Goal: Download file/media

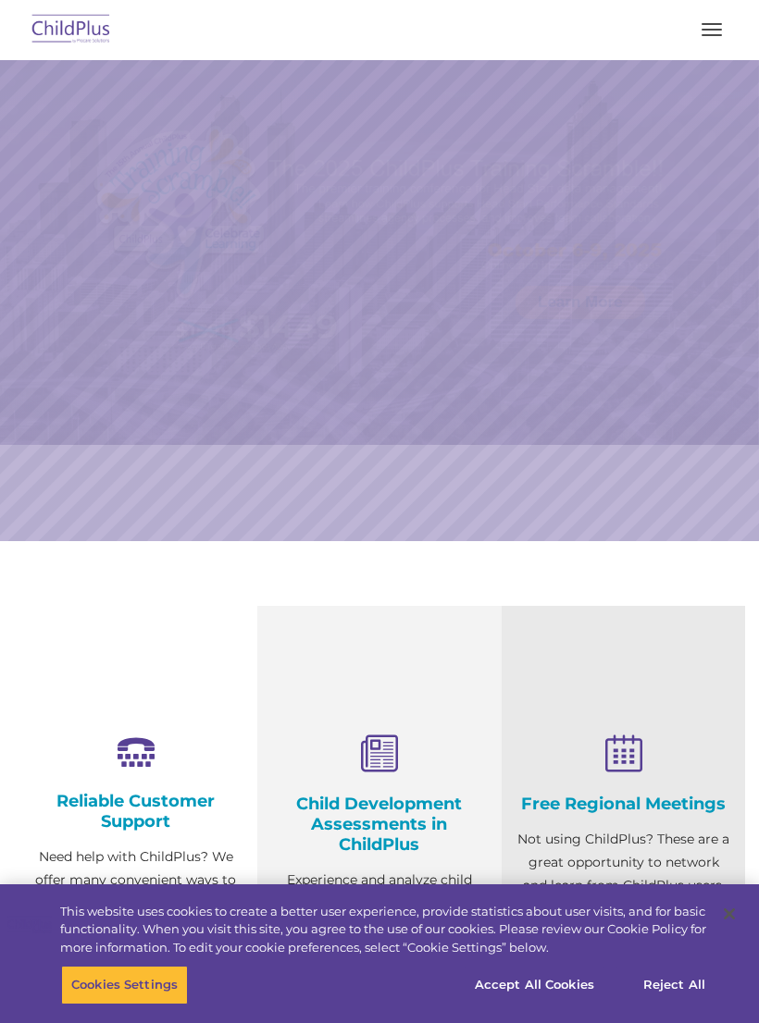
select select "MEDIUM"
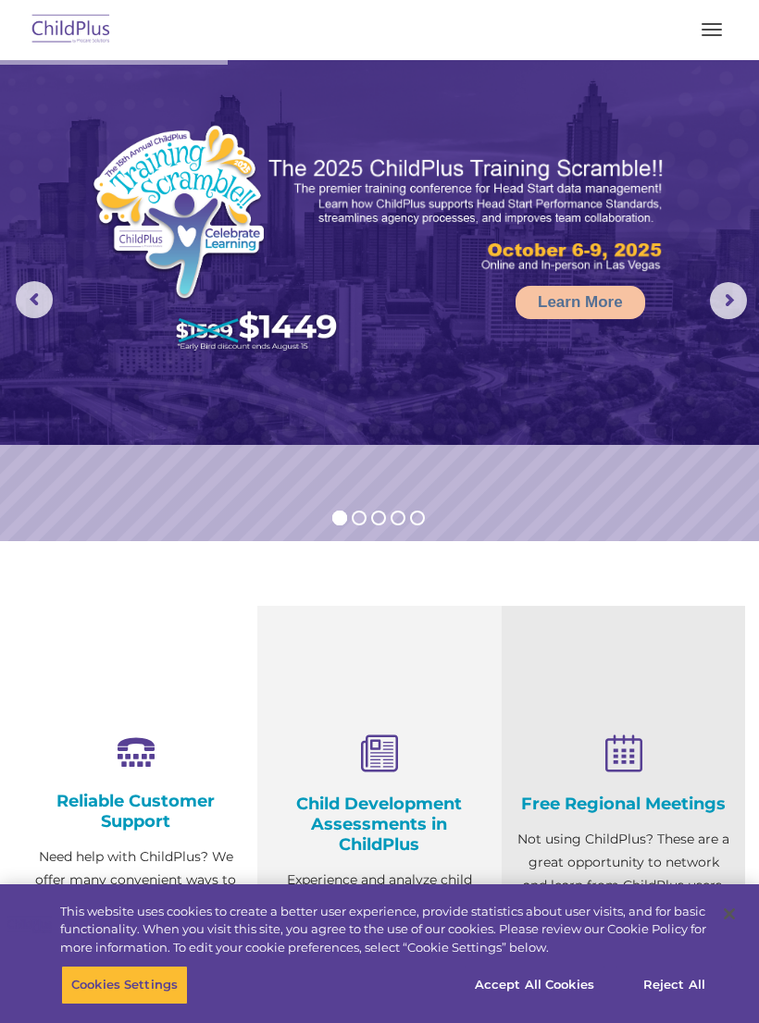
click at [720, 37] on button "button" at bounding box center [711, 30] width 39 height 30
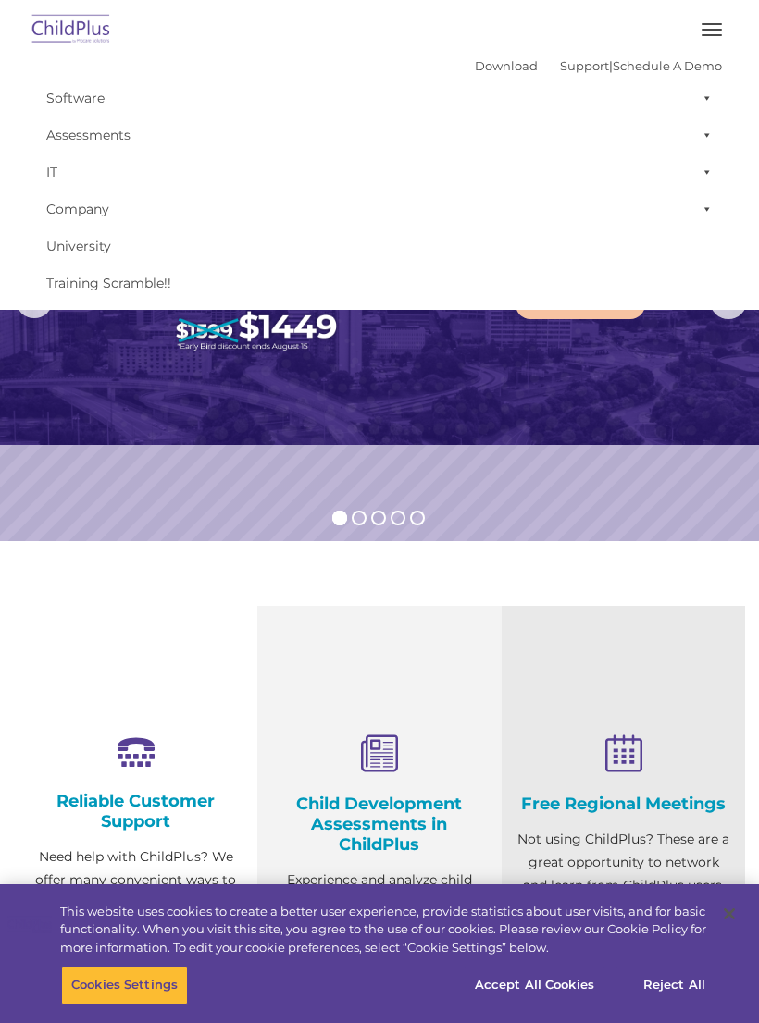
click at [501, 404] on img at bounding box center [379, 252] width 759 height 385
click at [678, 990] on button "Reject All" at bounding box center [674, 985] width 116 height 39
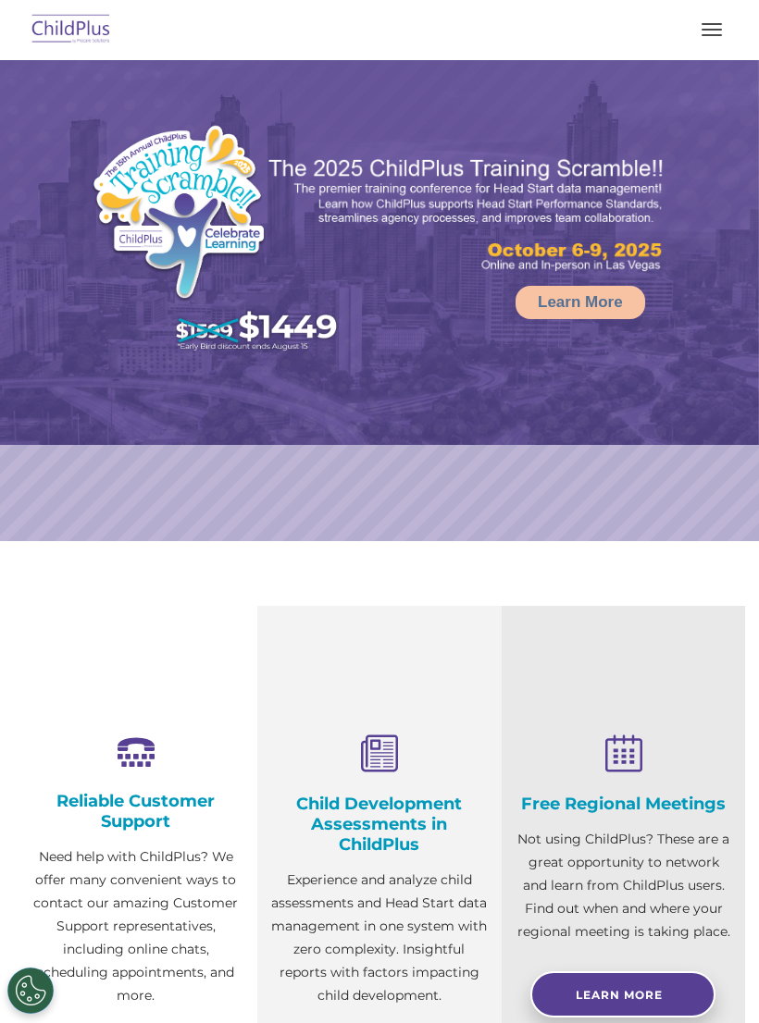
select select "MEDIUM"
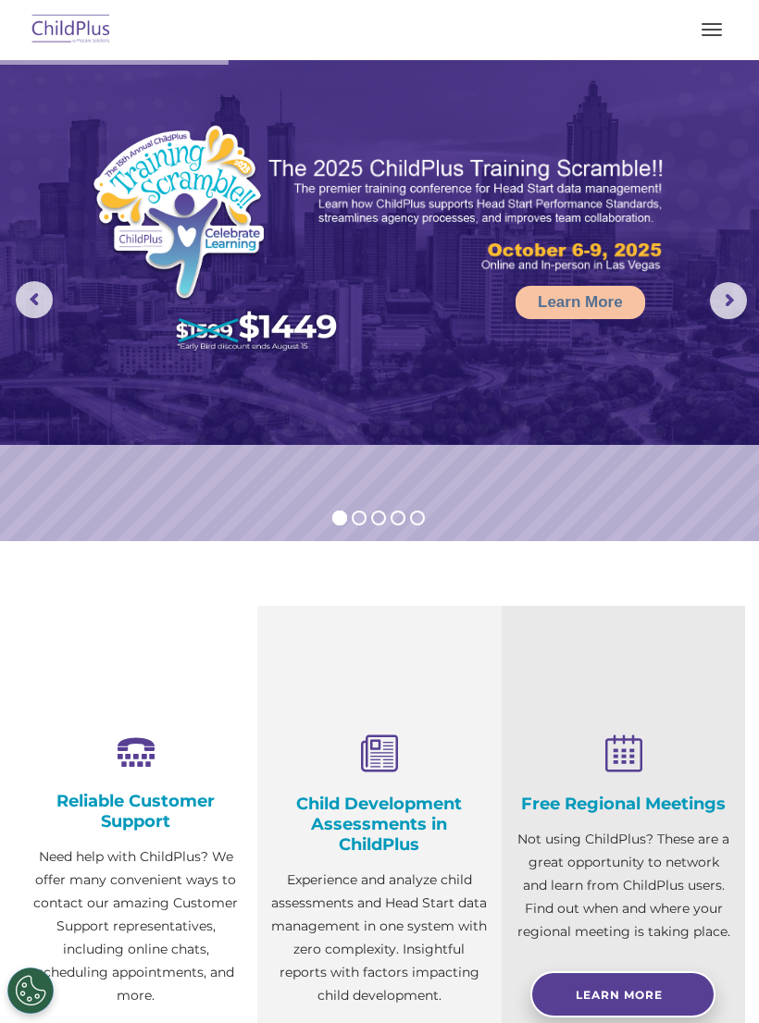
click at [714, 43] on button "button" at bounding box center [711, 30] width 39 height 30
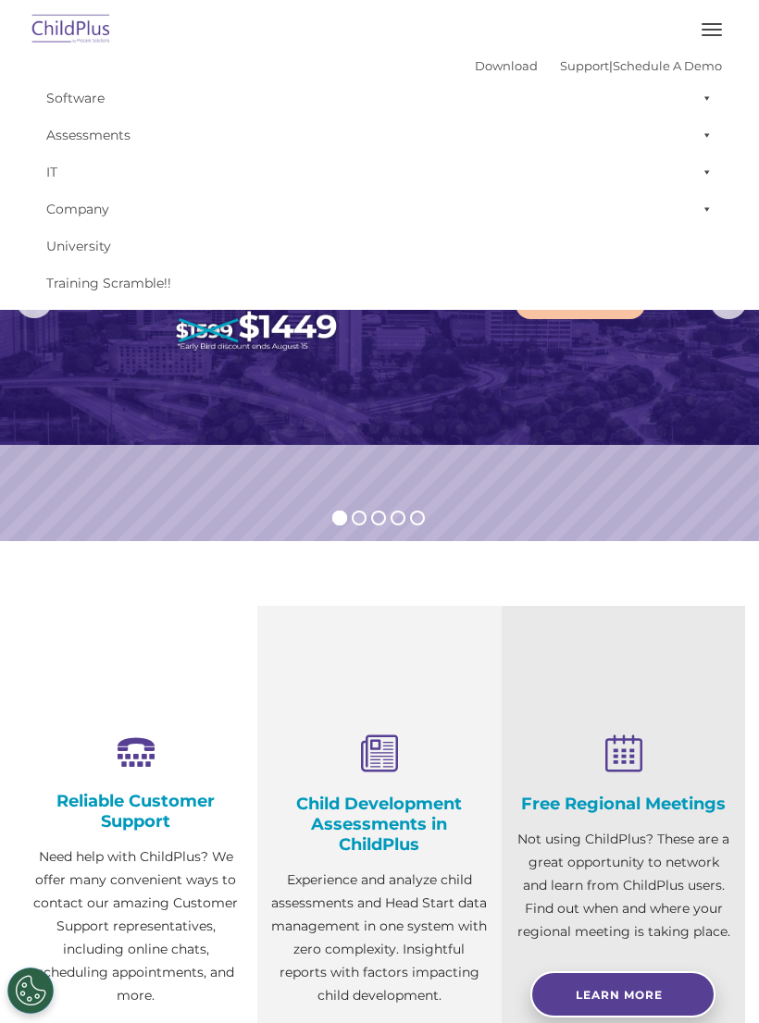
click at [717, 43] on button "button" at bounding box center [711, 30] width 39 height 30
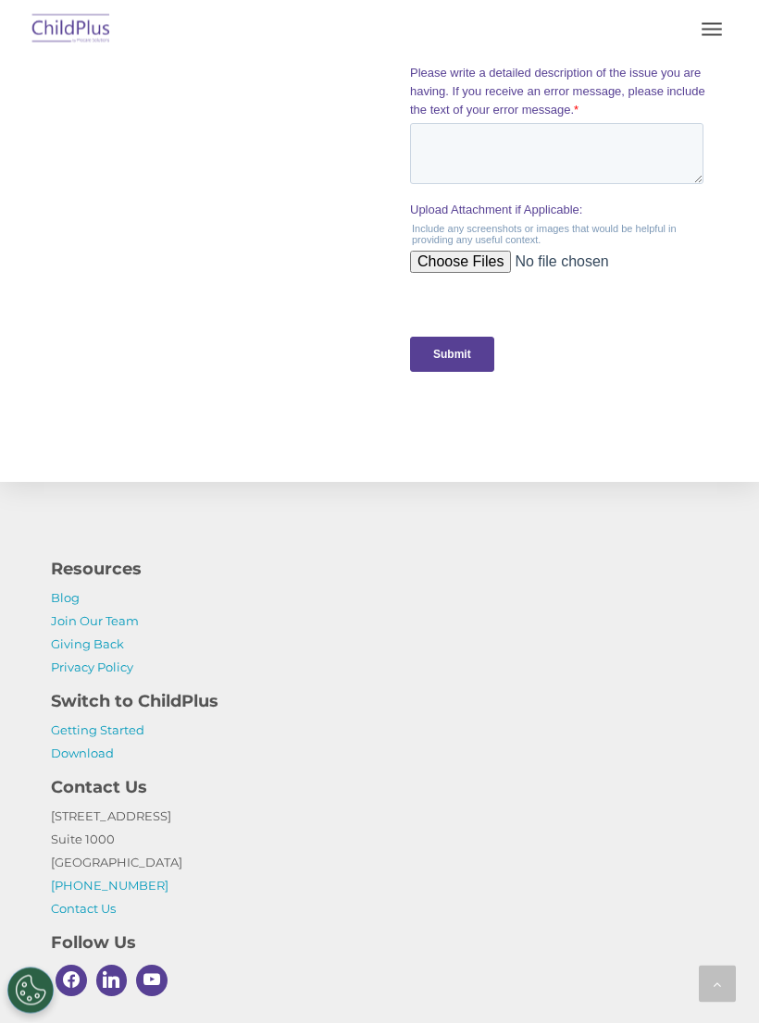
scroll to position [1922, 0]
click at [92, 757] on link "Download" at bounding box center [82, 753] width 63 height 15
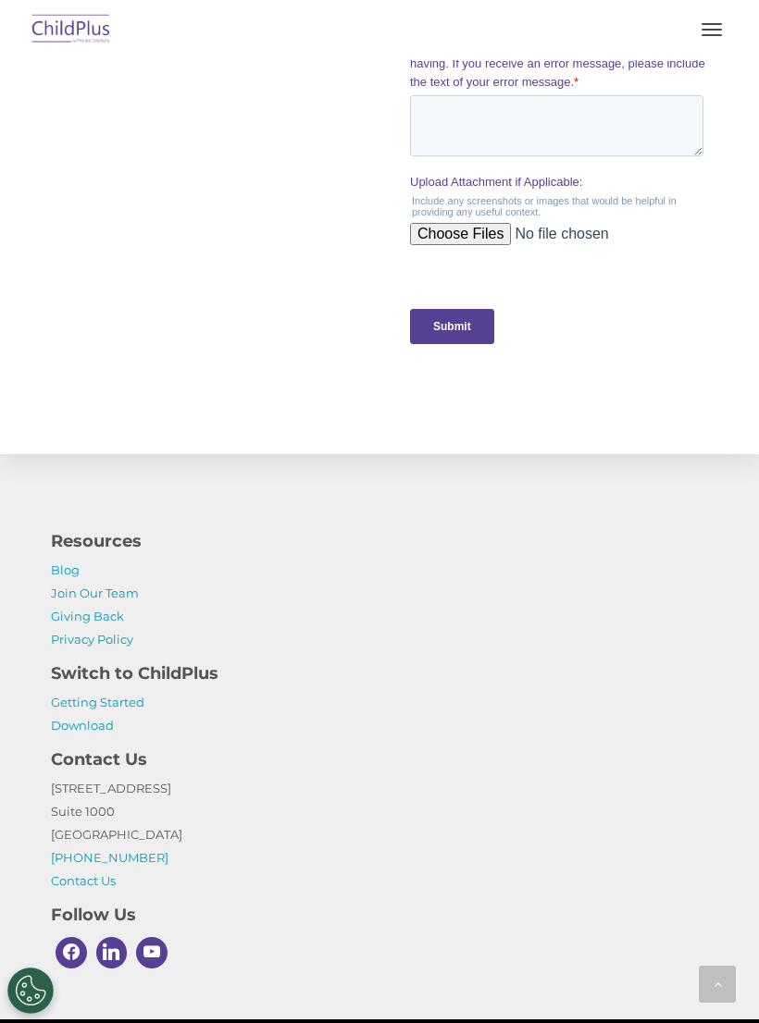
scroll to position [1952, 0]
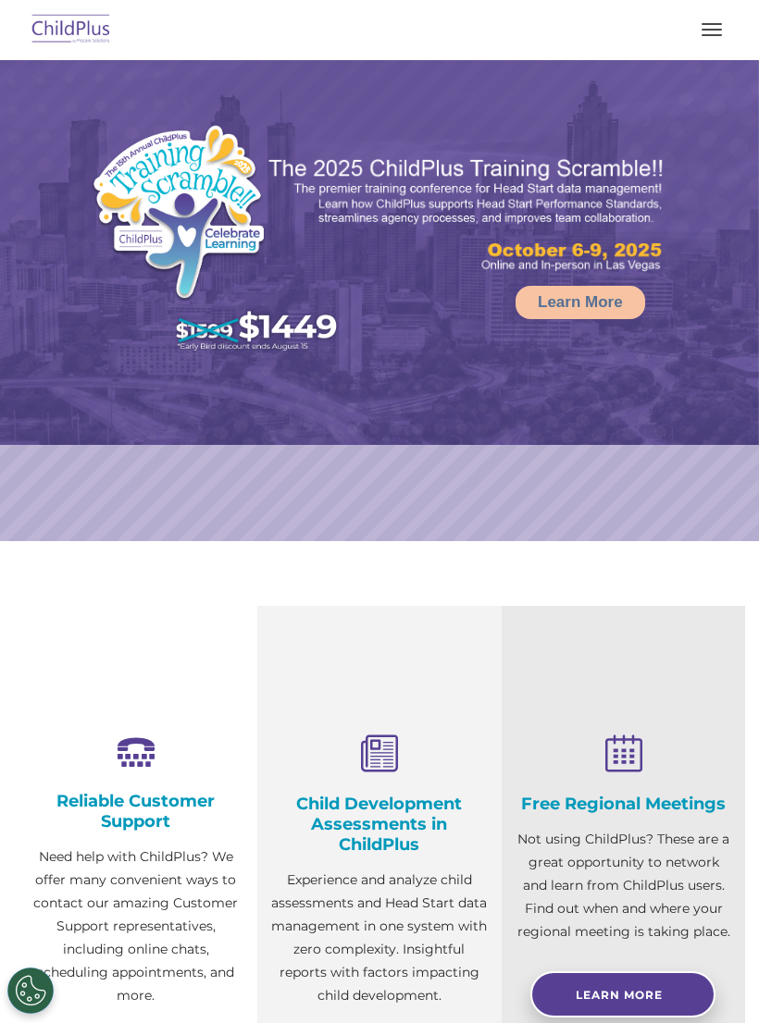
select select "MEDIUM"
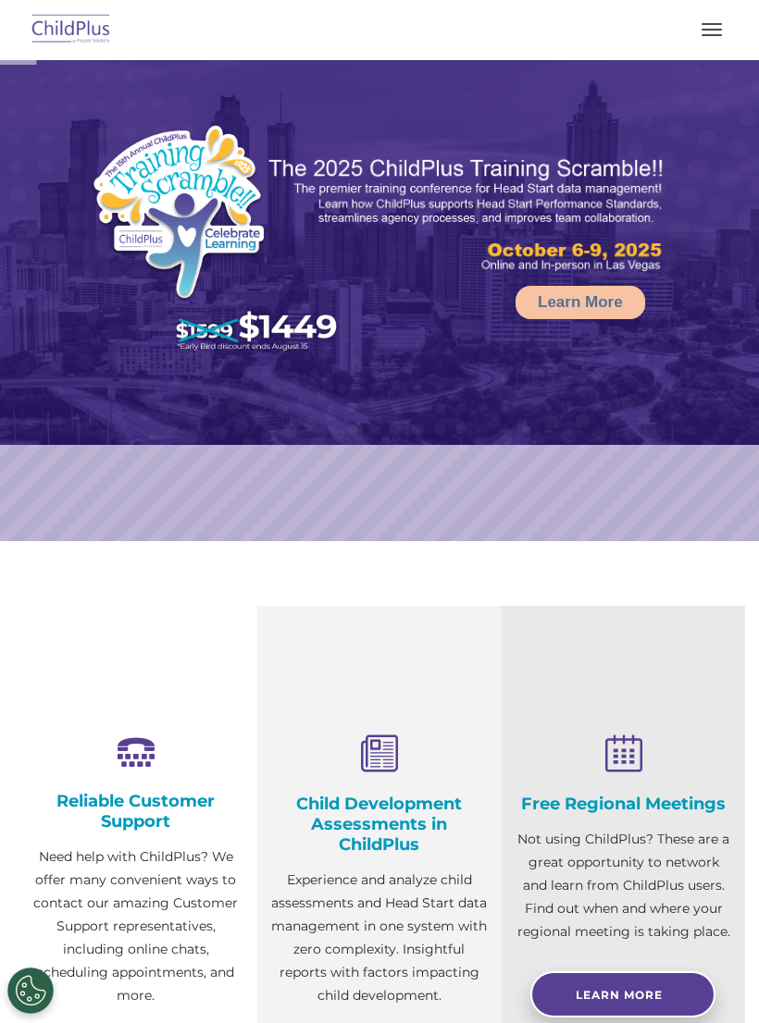
click at [709, 37] on button "button" at bounding box center [711, 30] width 39 height 30
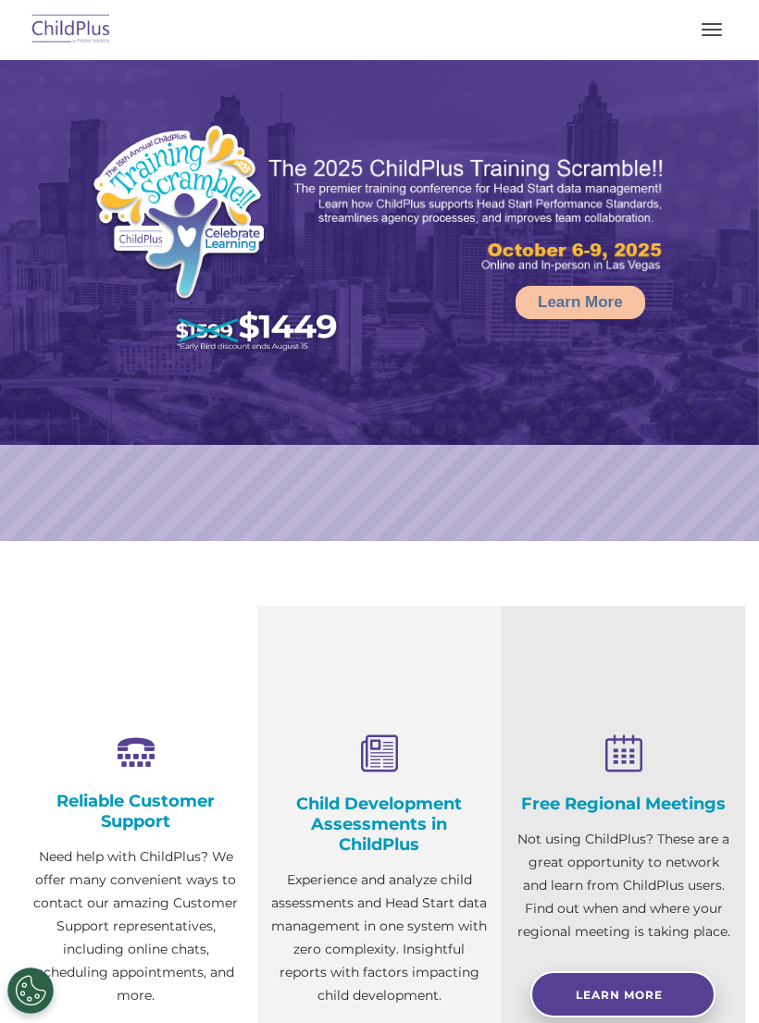
select select "MEDIUM"
